Goal: Check status: Check status

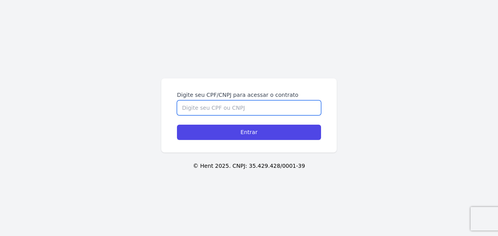
click at [253, 111] on input "Digite seu CPF/CNPJ para acessar o contrato" at bounding box center [249, 107] width 144 height 15
type input "47695166812"
click at [177, 125] on input "Entrar" at bounding box center [249, 132] width 144 height 15
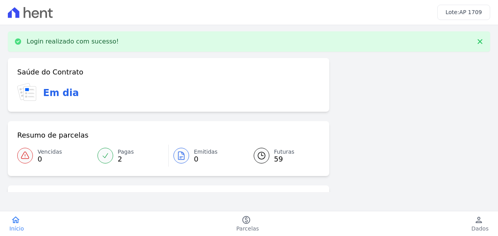
click at [186, 153] on div at bounding box center [181, 156] width 16 height 16
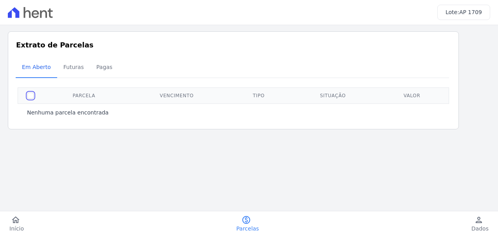
click at [29, 95] on input "checkbox" at bounding box center [30, 95] width 6 height 6
checkbox input "true"
click at [33, 97] on th at bounding box center [30, 95] width 25 height 16
click at [77, 117] on div "Nenhuma parcela encontrada" at bounding box center [234, 112] width 432 height 17
drag, startPoint x: 77, startPoint y: 117, endPoint x: 85, endPoint y: 119, distance: 7.6
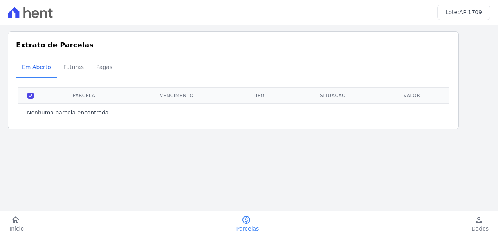
click at [85, 119] on div "Nenhuma parcela encontrada" at bounding box center [234, 112] width 432 height 17
